Goal: Information Seeking & Learning: Learn about a topic

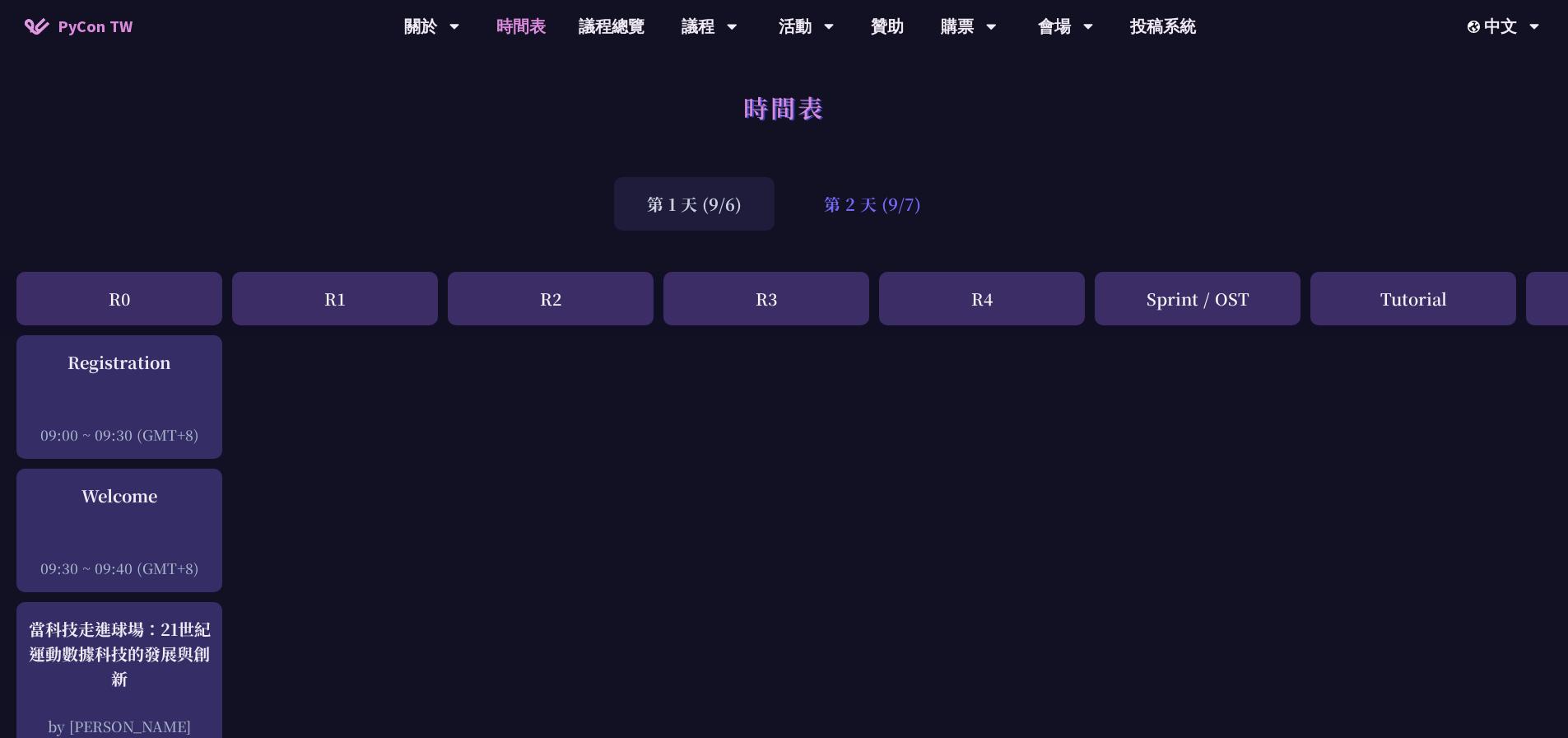
click at [885, 212] on div "第 2 天 (9/7)" at bounding box center [873, 204] width 163 height 54
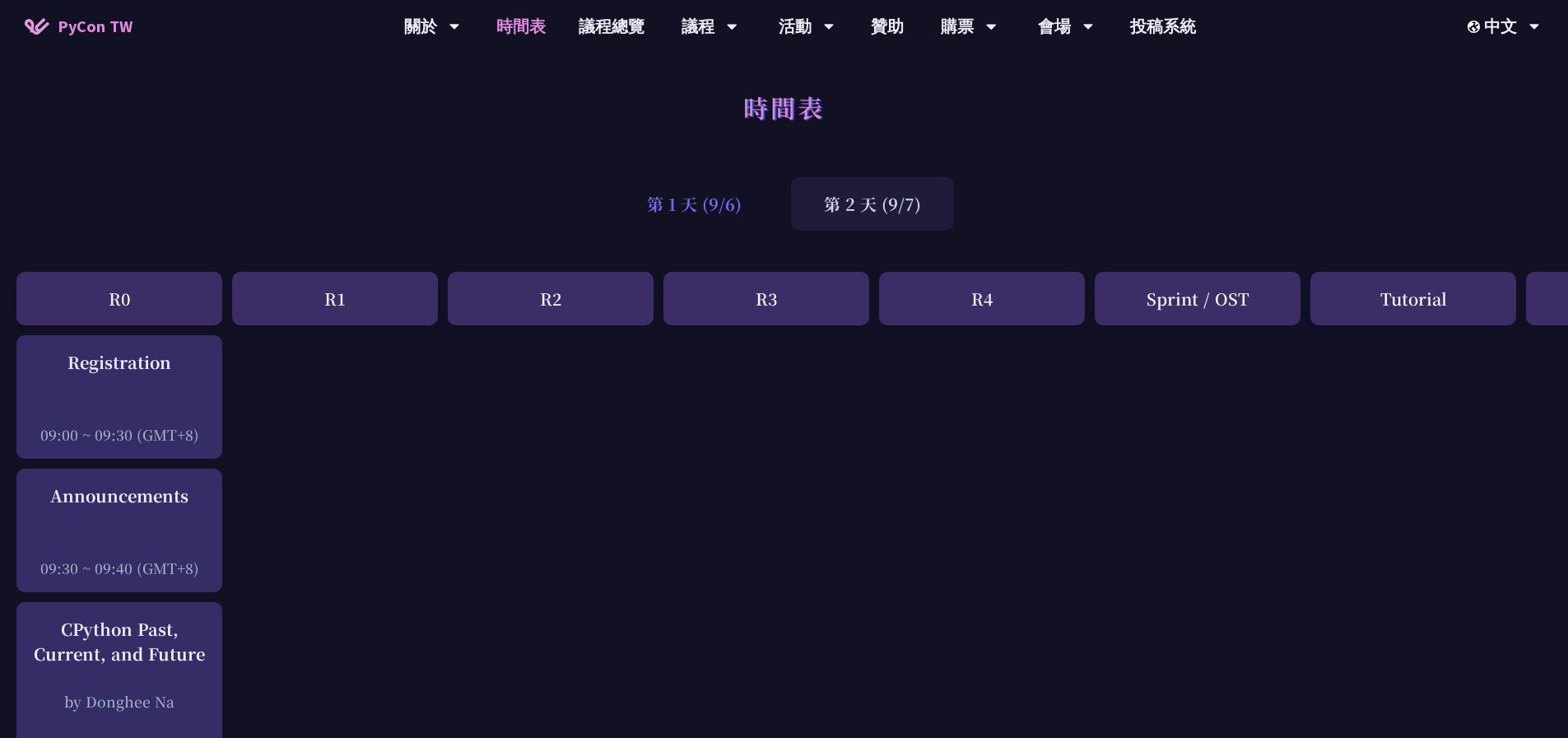
click at [684, 190] on div "第 1 天 (9/6)" at bounding box center [693, 204] width 160 height 54
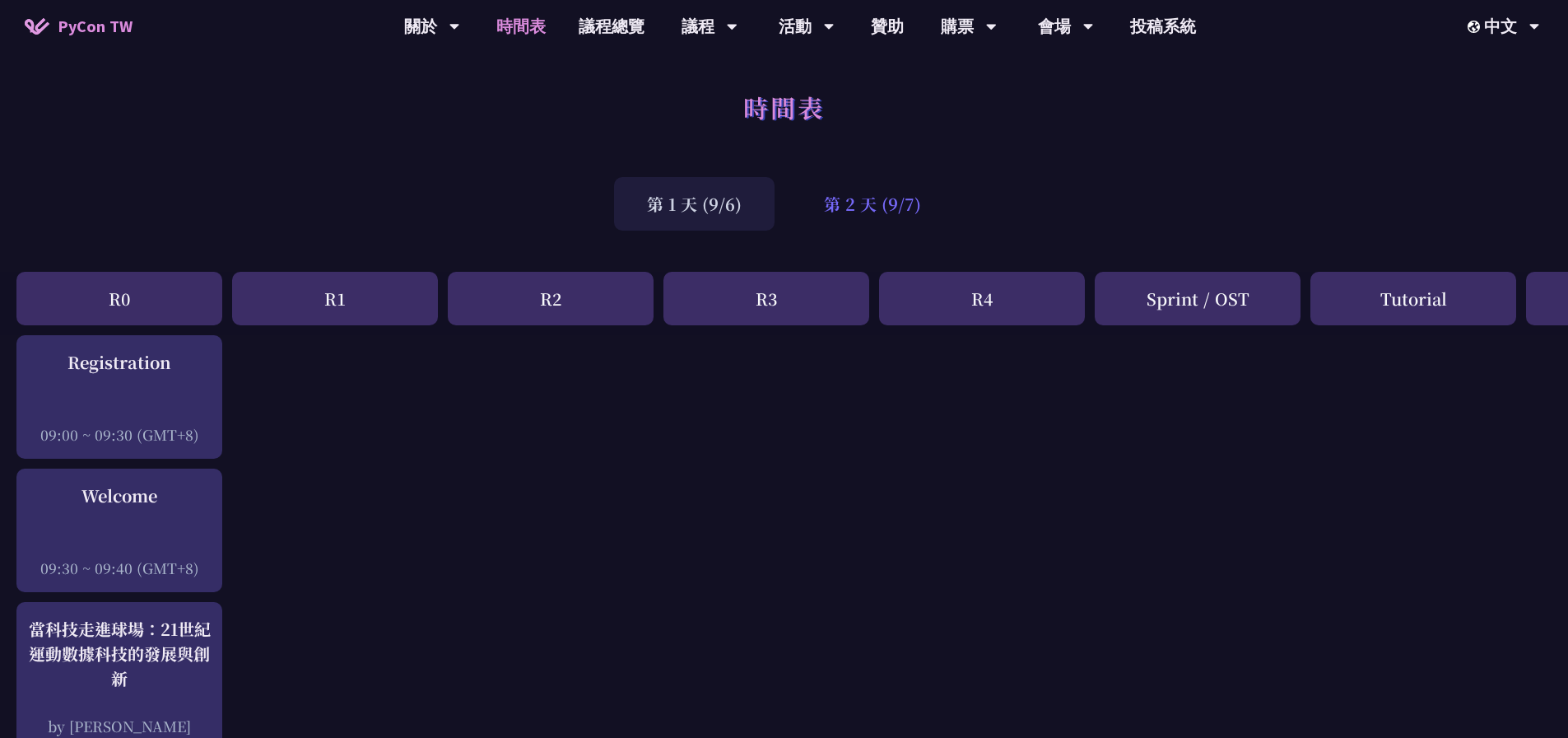
click at [852, 192] on div "第 2 天 (9/7)" at bounding box center [873, 204] width 163 height 54
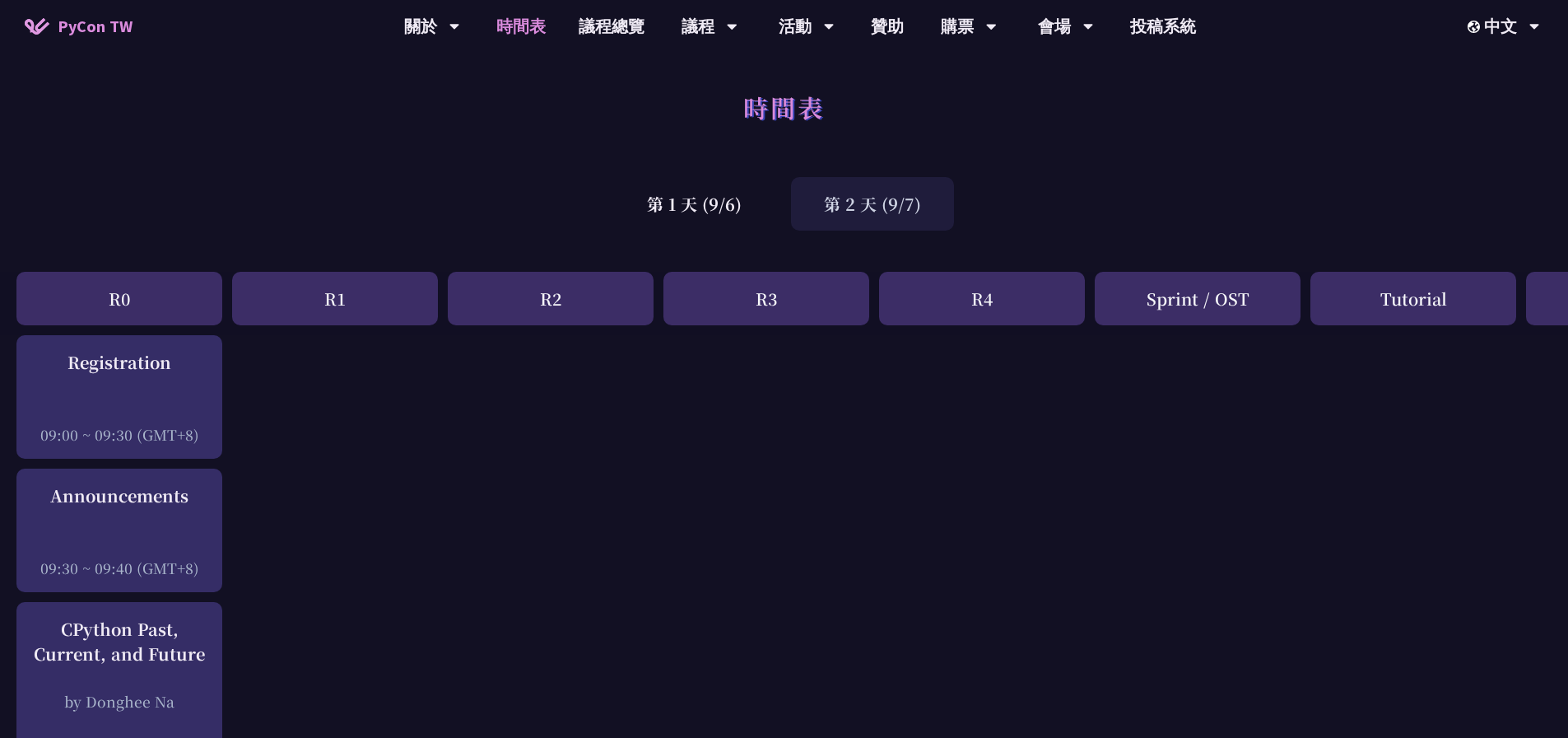
click at [587, 193] on div "第 1 天 (9/6) 第 2 天 (9/7)" at bounding box center [784, 204] width 1568 height 70
click at [691, 193] on div "第 1 天 (9/6)" at bounding box center [693, 204] width 160 height 54
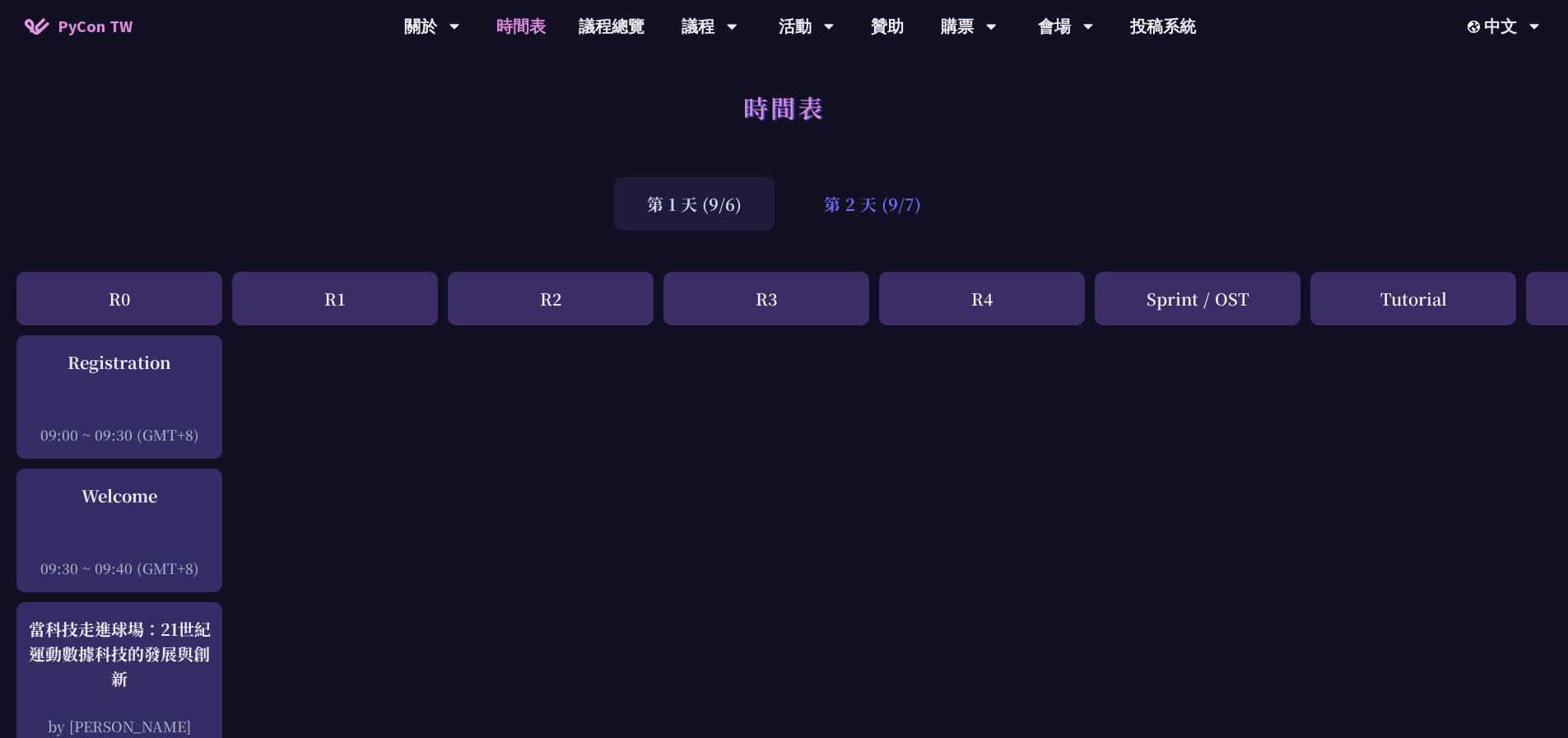
click at [844, 195] on div "第 2 天 (9/7)" at bounding box center [873, 204] width 163 height 54
